Goal: Transaction & Acquisition: Book appointment/travel/reservation

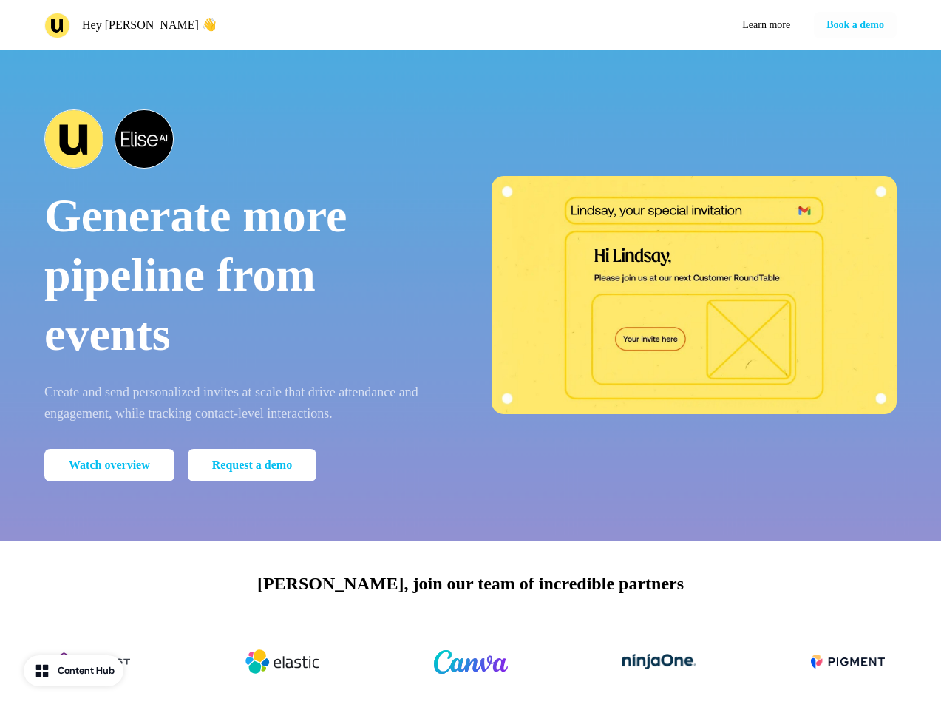
click at [470, 25] on div "Hey [PERSON_NAME] 👋 Learn more Book a demo" at bounding box center [470, 25] width 941 height 50
click at [254, 25] on div "Hey [PERSON_NAME] 👋" at bounding box center [254, 26] width 421 height 26
click at [687, 25] on div "Learn more Book a demo" at bounding box center [687, 25] width 421 height 27
click at [853, 25] on button "Book a demo" at bounding box center [855, 25] width 83 height 27
click at [470, 295] on div "Generate more pipeline from events Create and send personalized invites at scal…" at bounding box center [470, 295] width 941 height 490
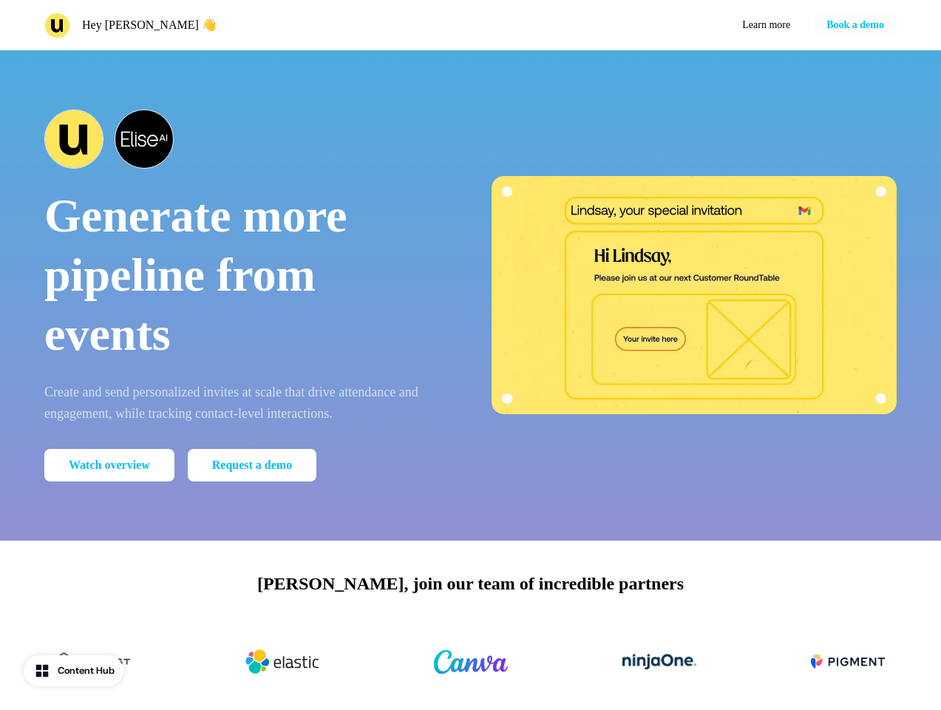
scroll to position [780, 0]
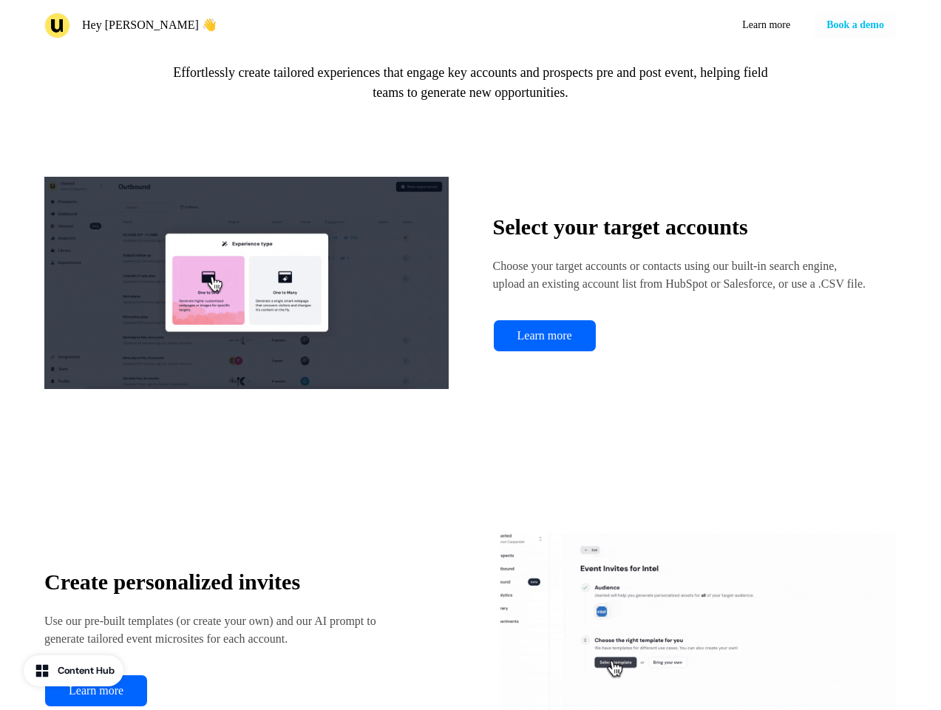
click at [247, 295] on img at bounding box center [246, 283] width 404 height 296
